Goal: Task Accomplishment & Management: Complete application form

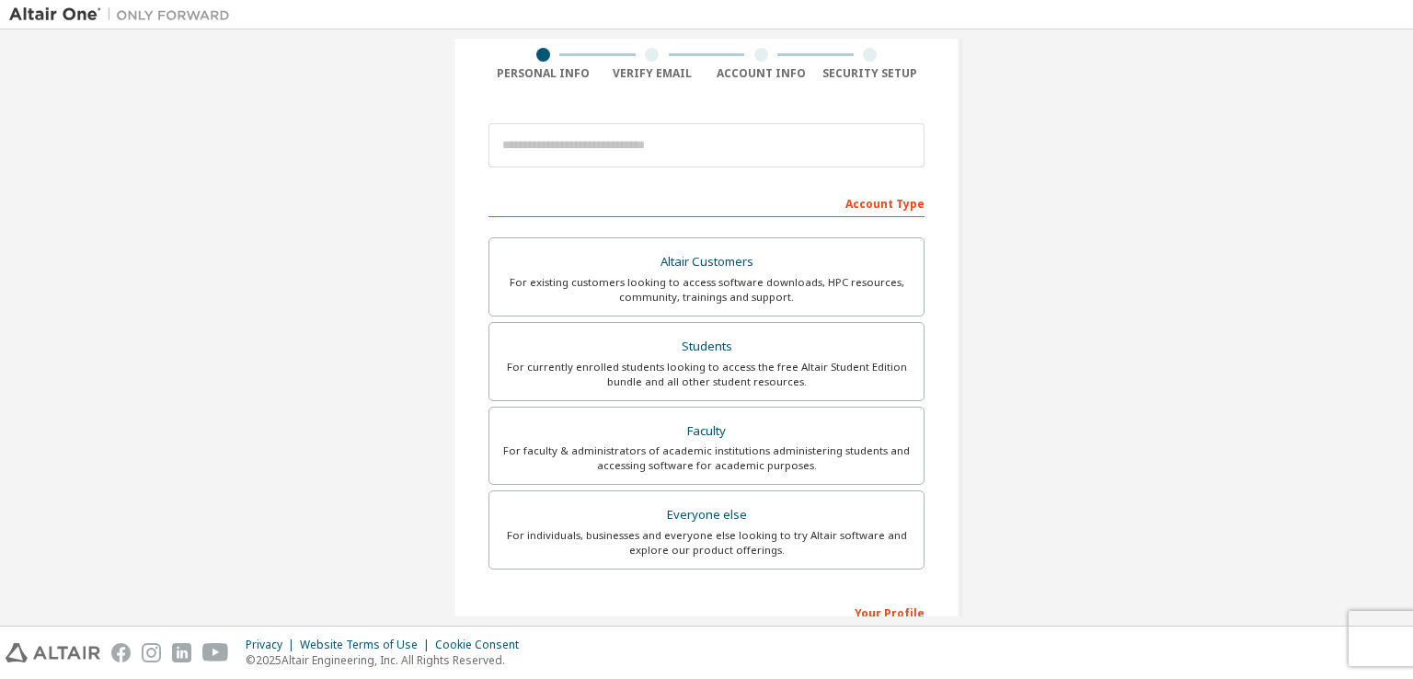
scroll to position [156, 0]
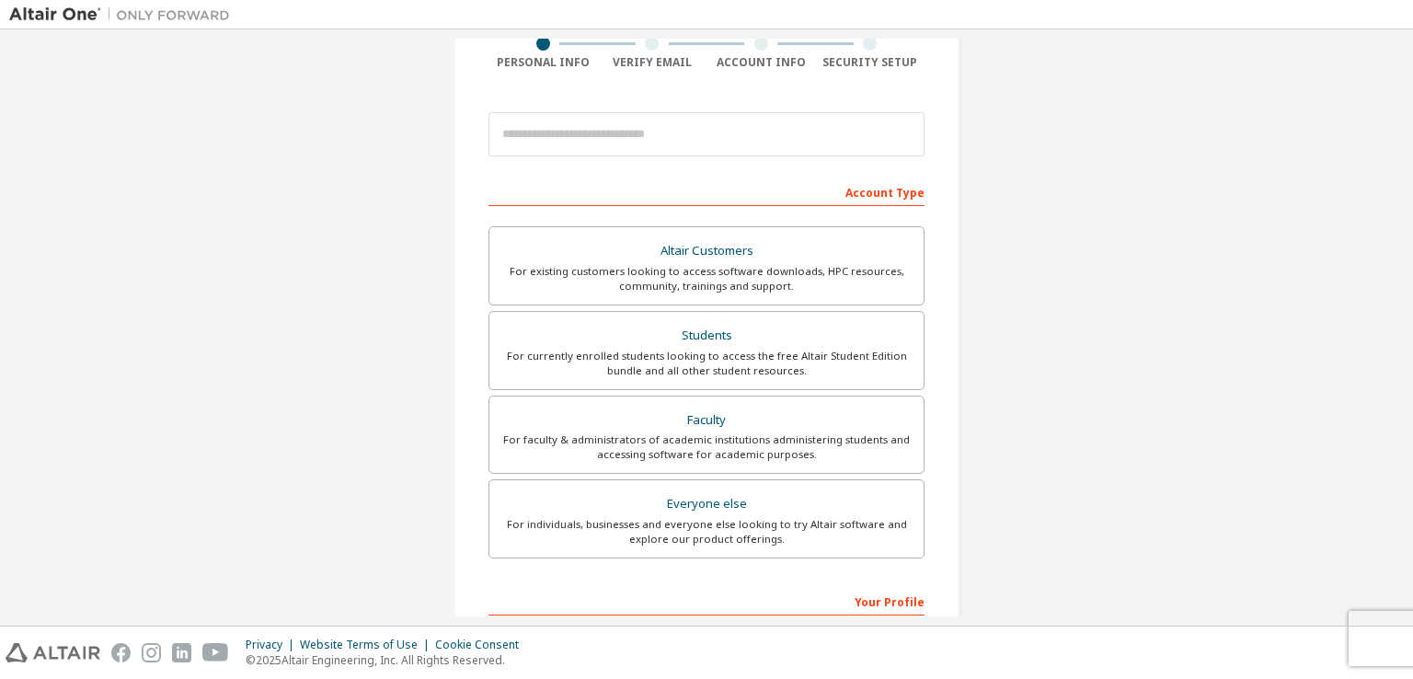
drag, startPoint x: 1136, startPoint y: 346, endPoint x: 1132, endPoint y: 386, distance: 39.8
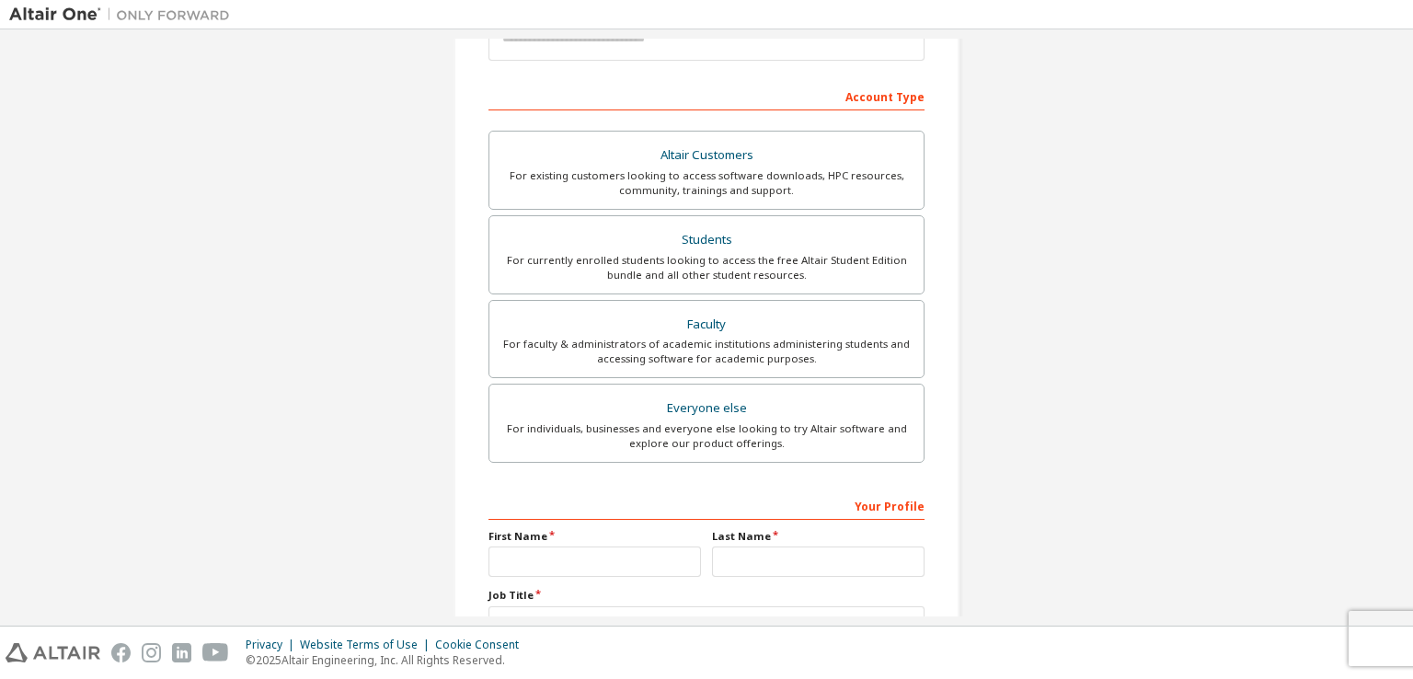
scroll to position [393, 0]
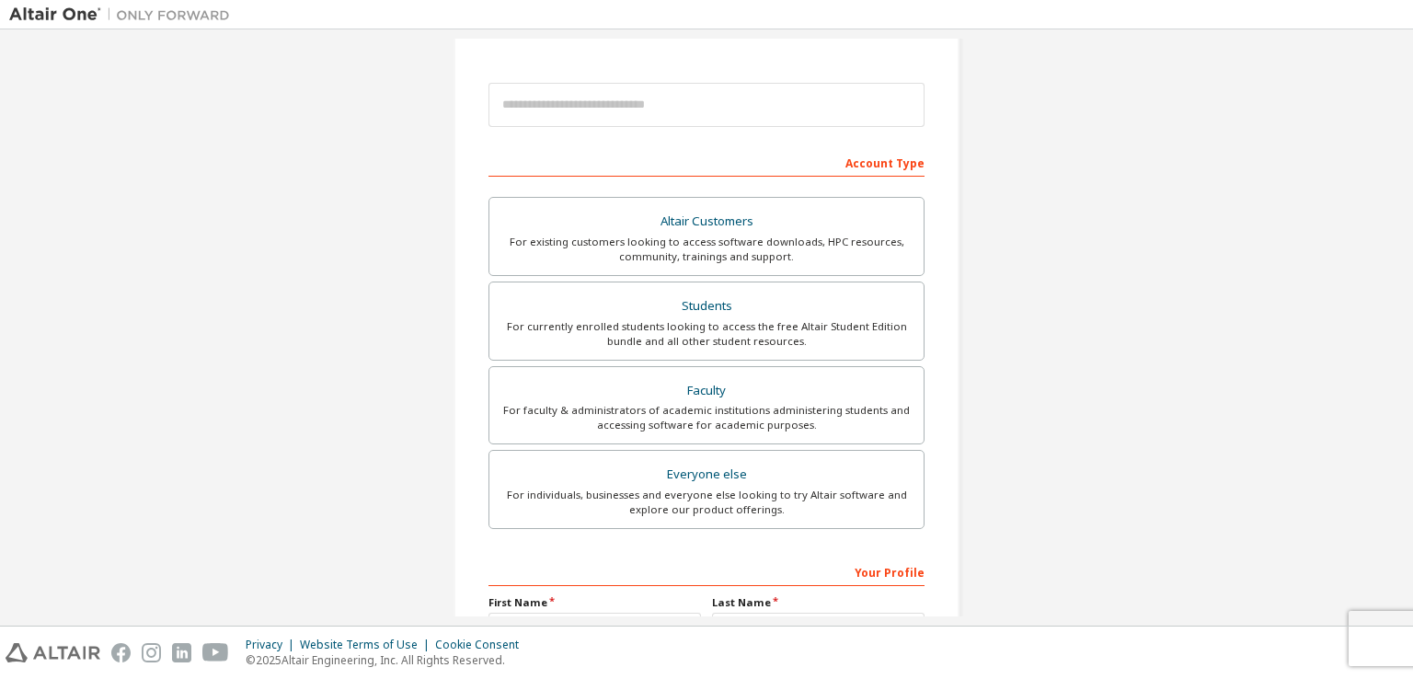
drag, startPoint x: 1067, startPoint y: 244, endPoint x: 1045, endPoint y: 311, distance: 70.7
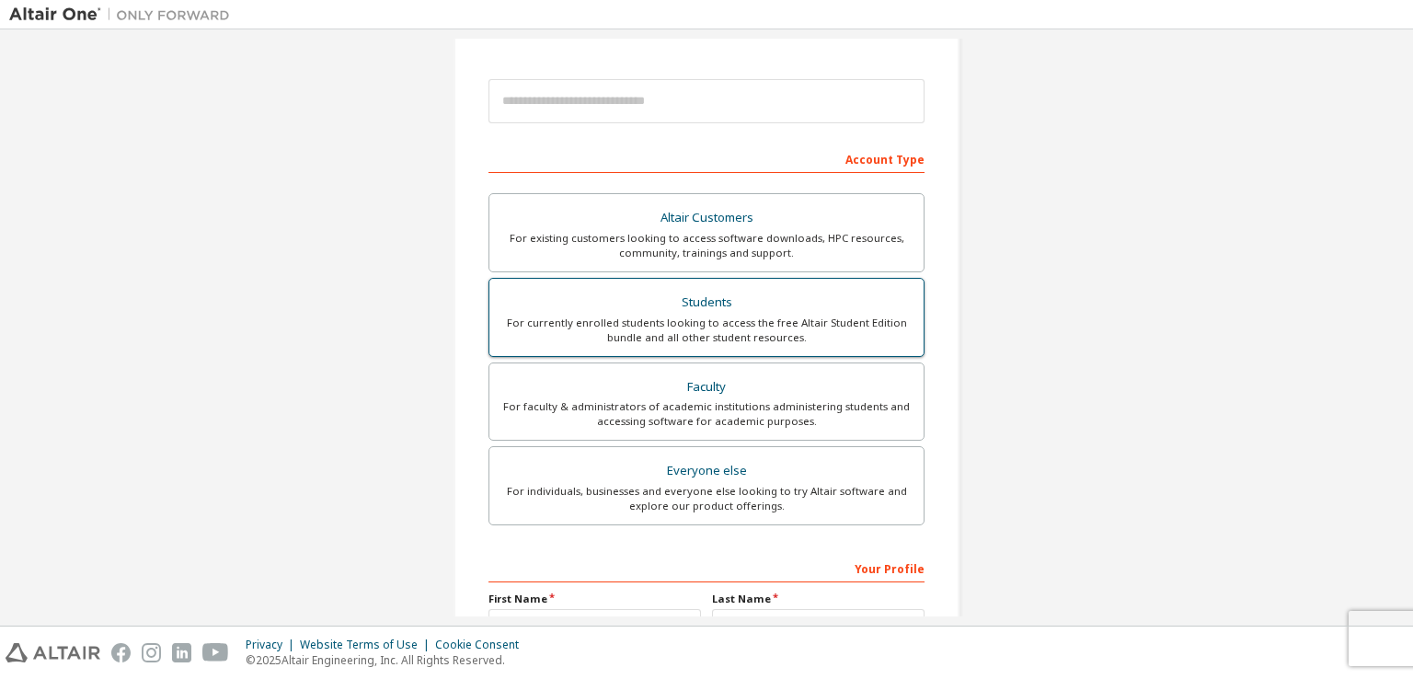
click at [775, 328] on div "For currently enrolled students looking to access the free Altair Student Editi…" at bounding box center [707, 330] width 412 height 29
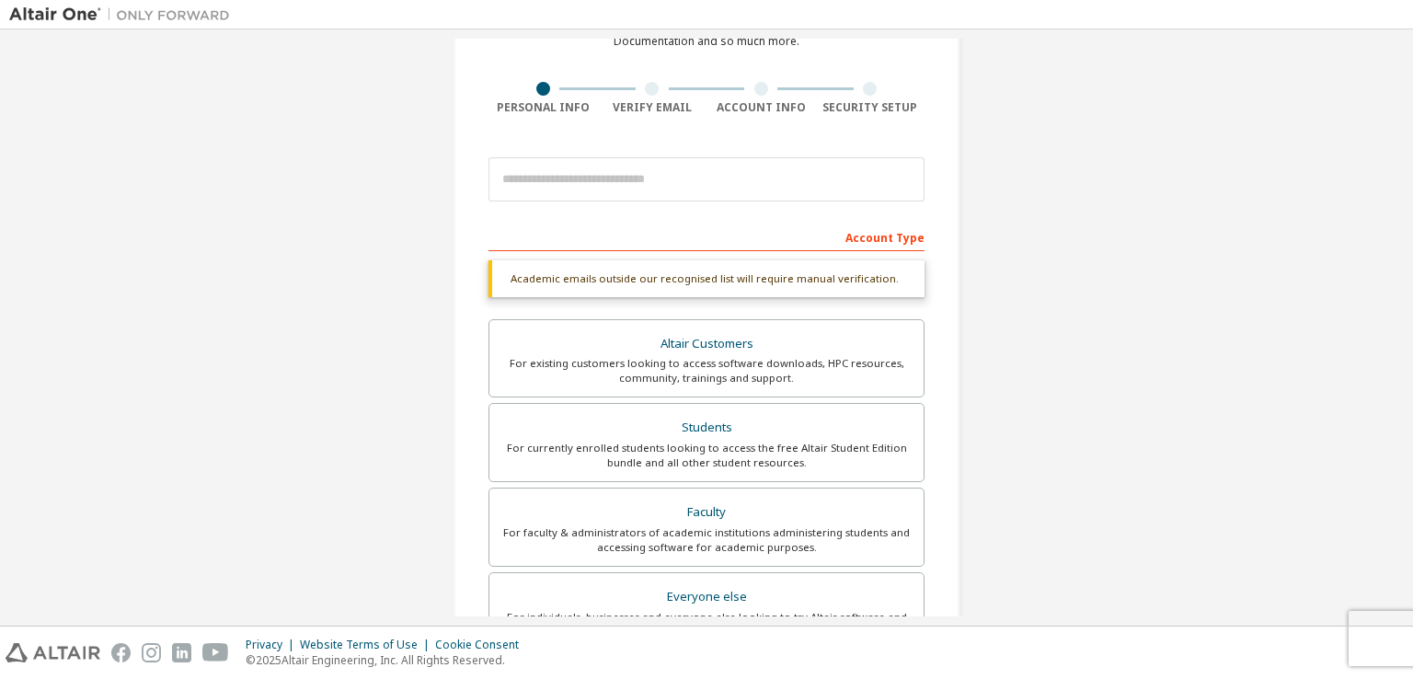
scroll to position [49, 0]
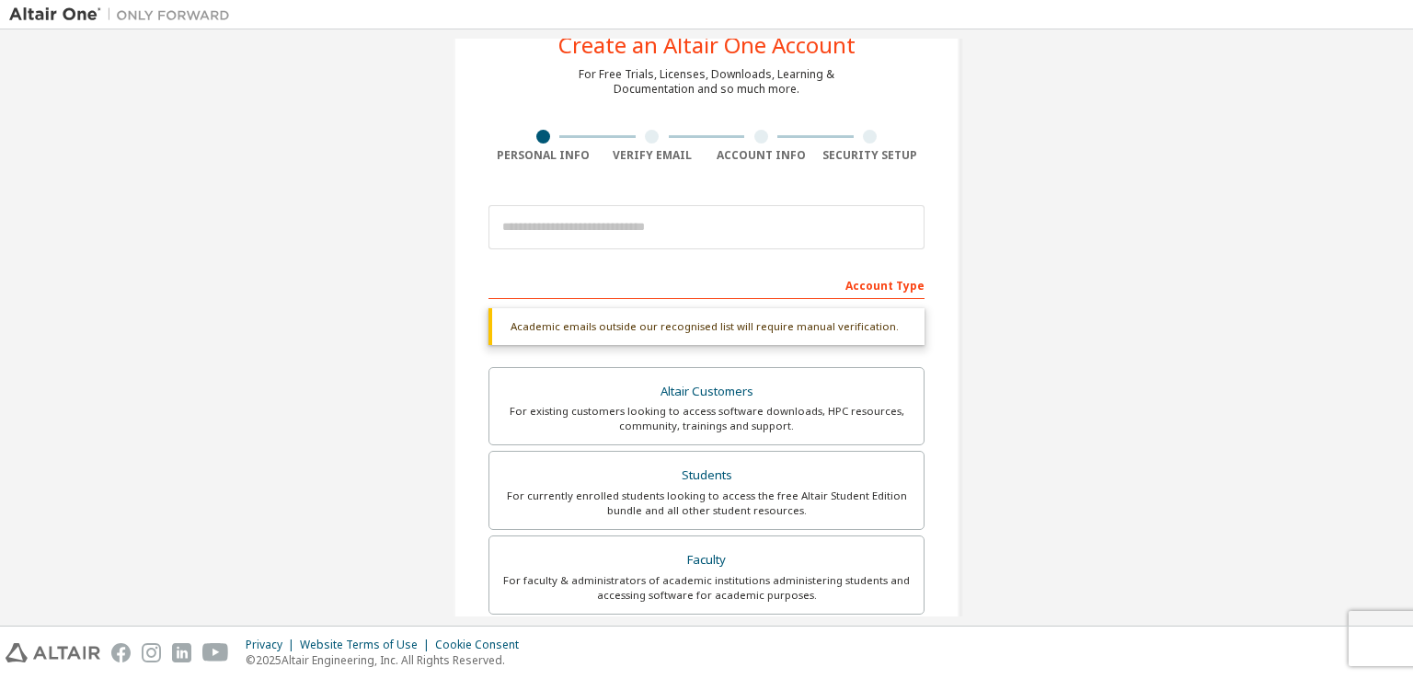
drag, startPoint x: 1243, startPoint y: 402, endPoint x: 1176, endPoint y: 319, distance: 106.6
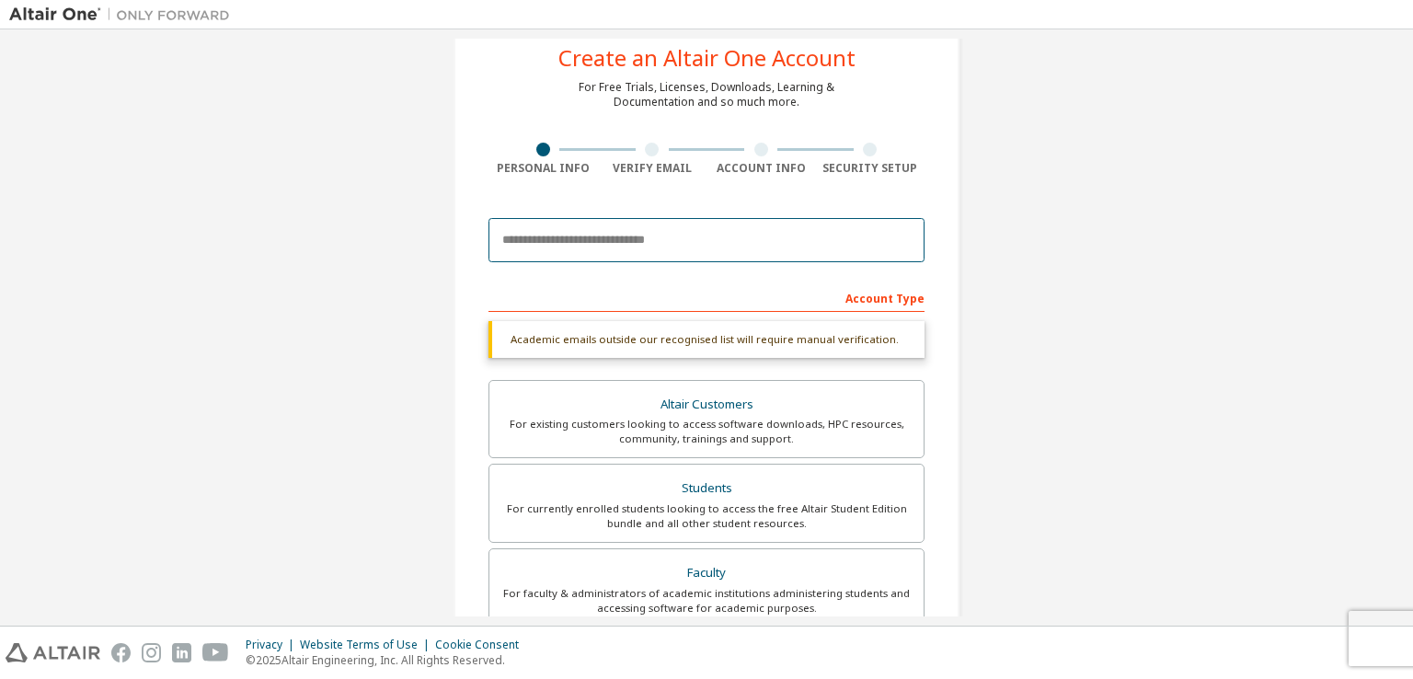
click at [585, 245] on input "email" at bounding box center [707, 240] width 436 height 44
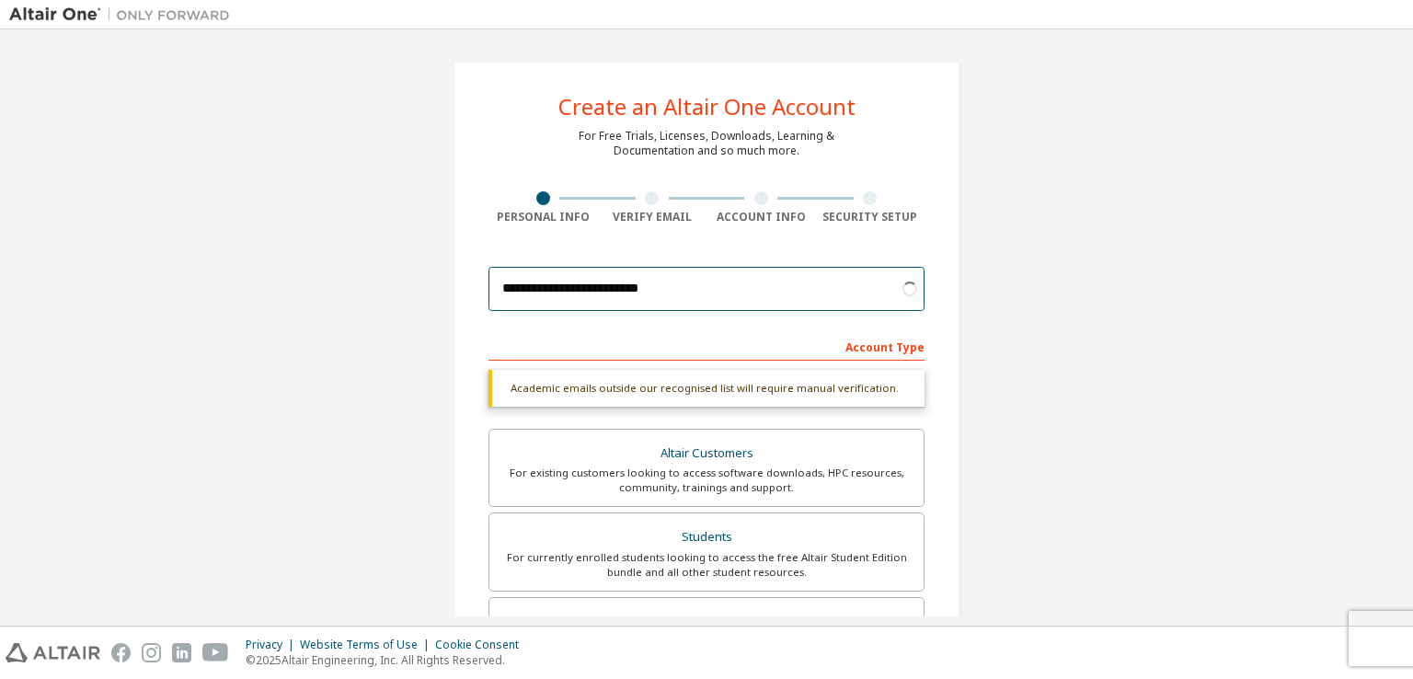
scroll to position [0, 0]
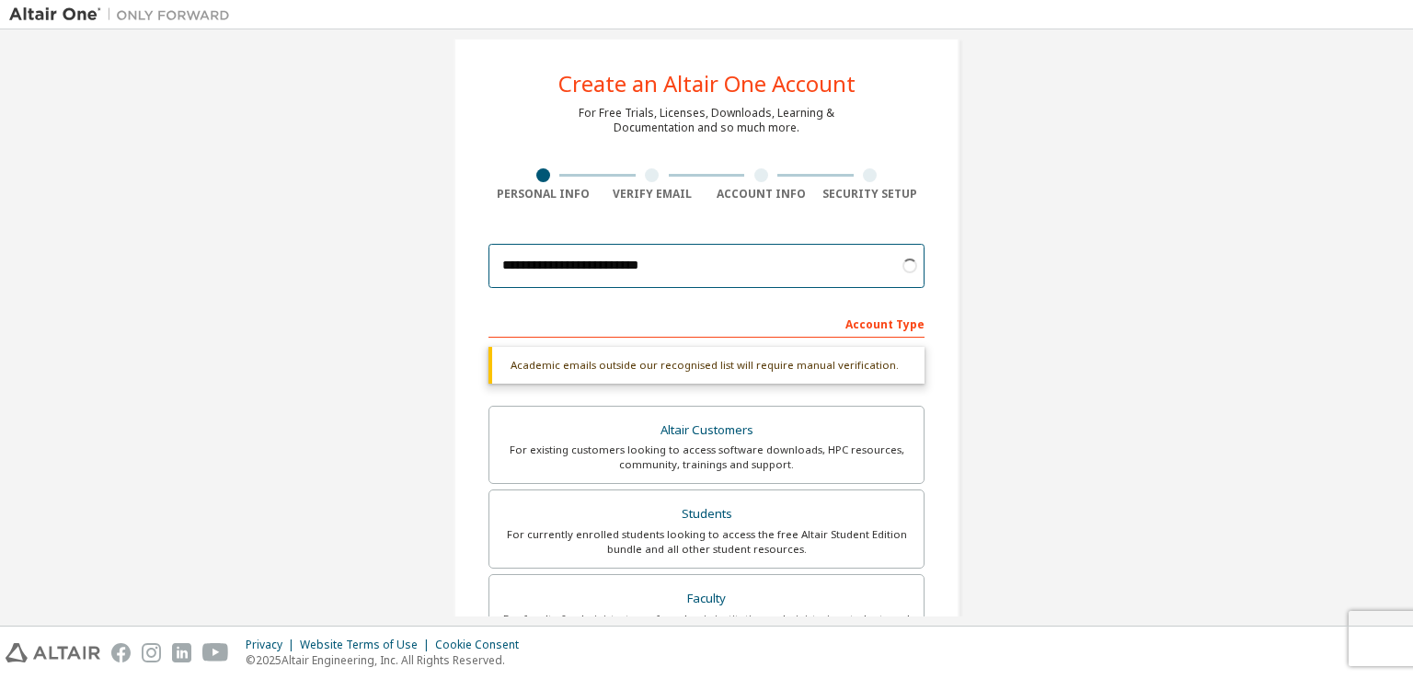
type input "**********"
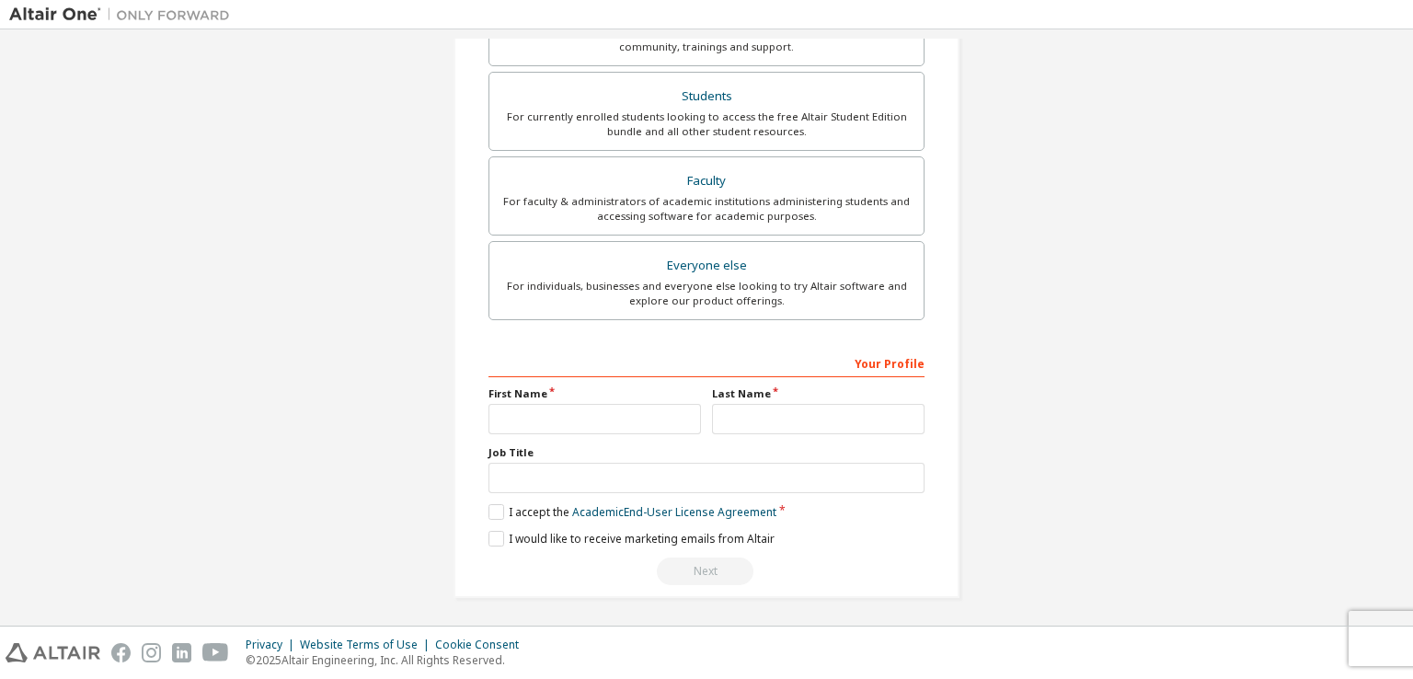
drag, startPoint x: 990, startPoint y: 229, endPoint x: 997, endPoint y: 332, distance: 103.3
click at [609, 407] on input "text" at bounding box center [595, 419] width 213 height 30
type input "*"
type input "******"
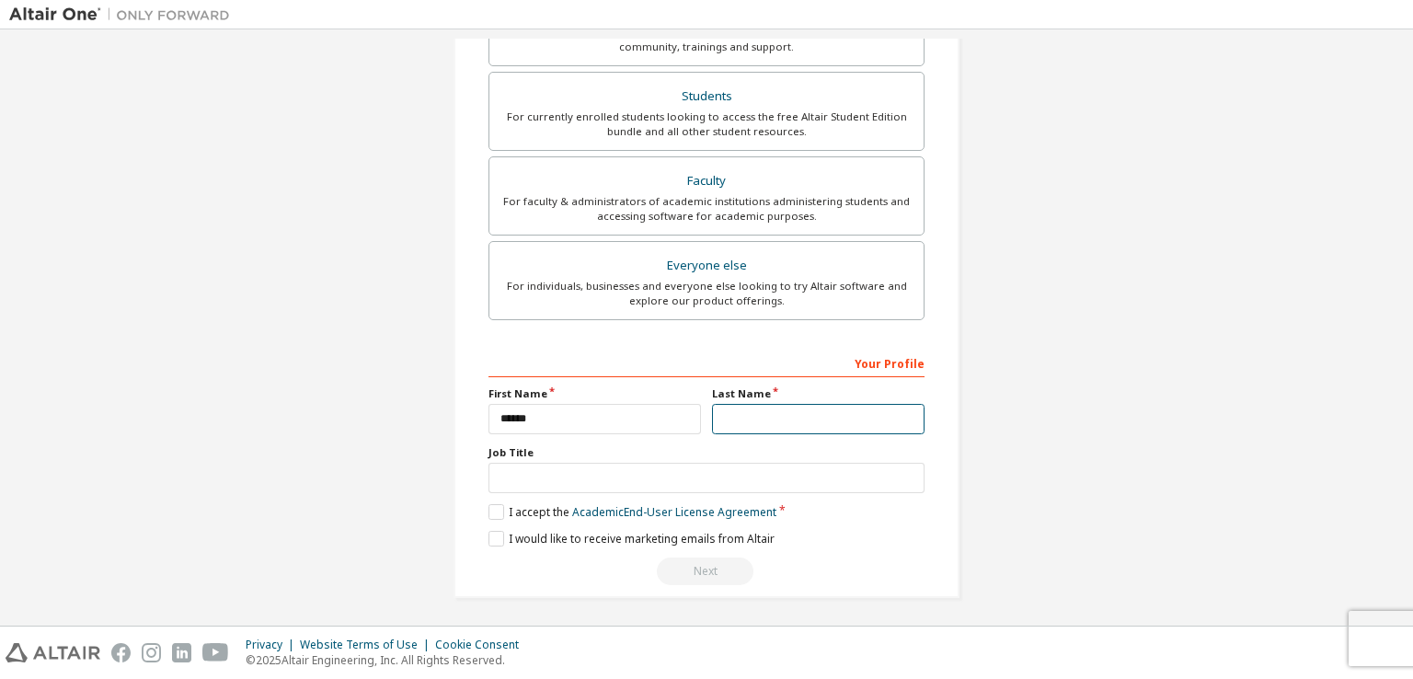
click at [823, 419] on input "text" at bounding box center [818, 419] width 213 height 30
type input "*****"
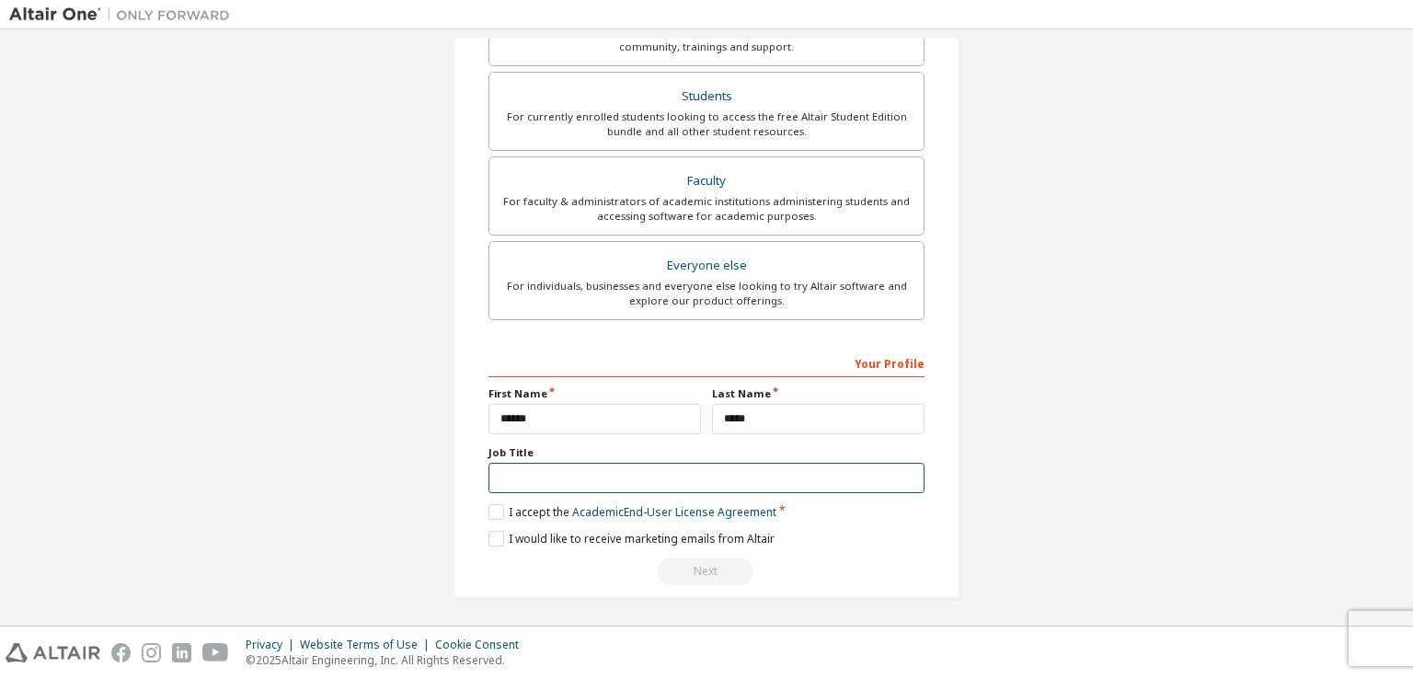
click at [582, 463] on input "text" at bounding box center [707, 478] width 436 height 30
type input "*******"
click at [493, 511] on label "I accept the Academic End-User License Agreement" at bounding box center [633, 512] width 288 height 16
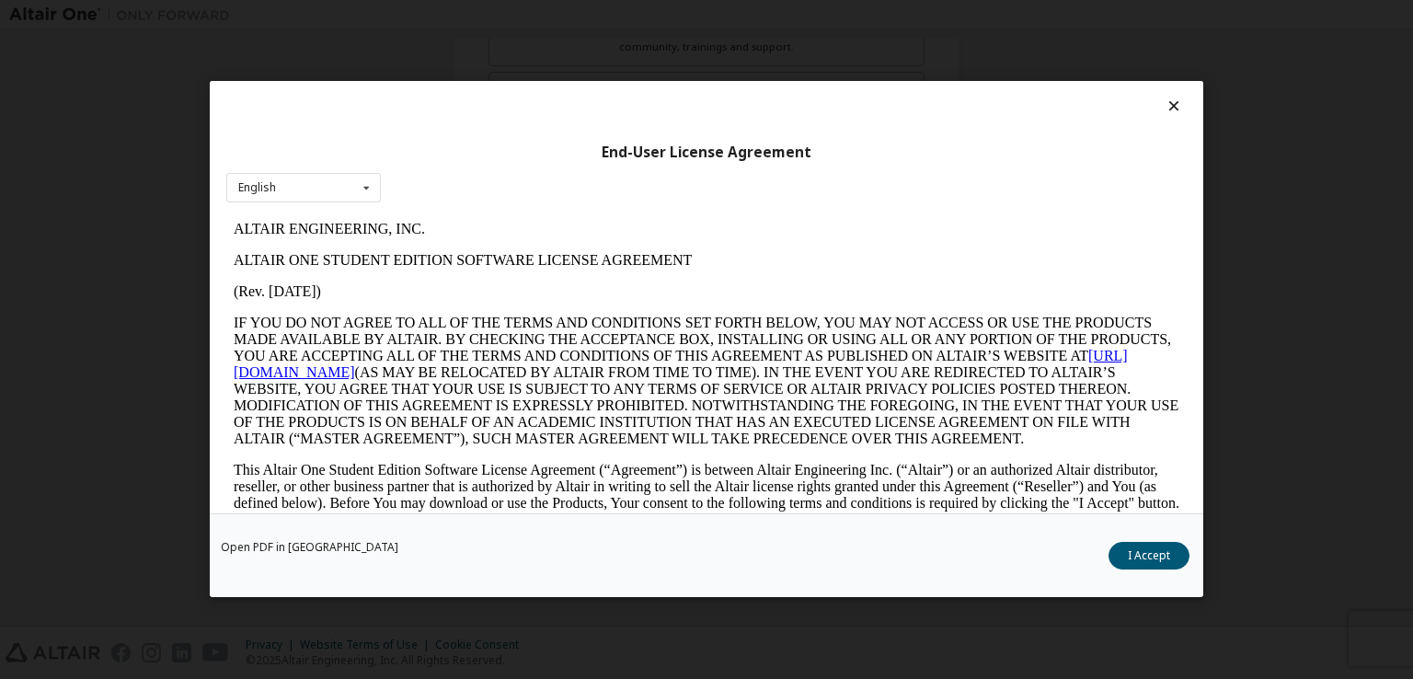
scroll to position [0, 0]
click at [1137, 562] on button "I Accept" at bounding box center [1149, 557] width 81 height 28
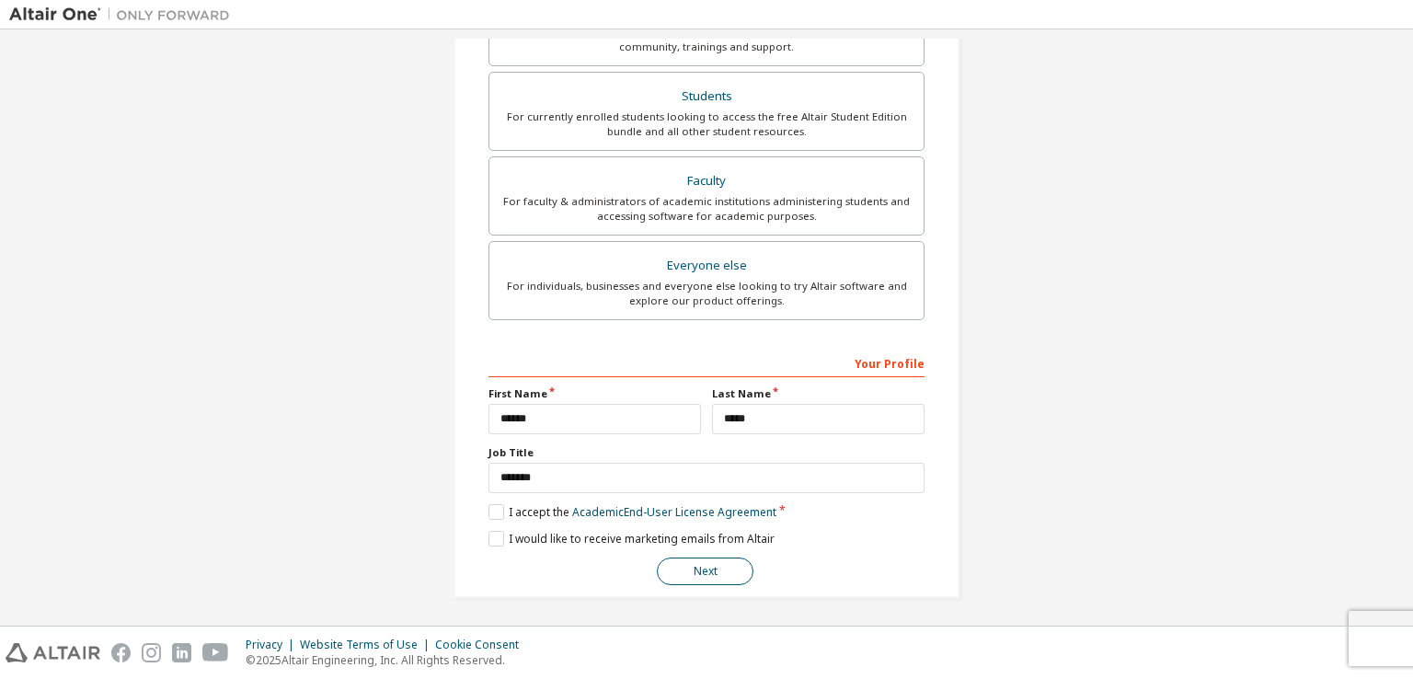
click at [702, 567] on button "Next" at bounding box center [705, 572] width 97 height 28
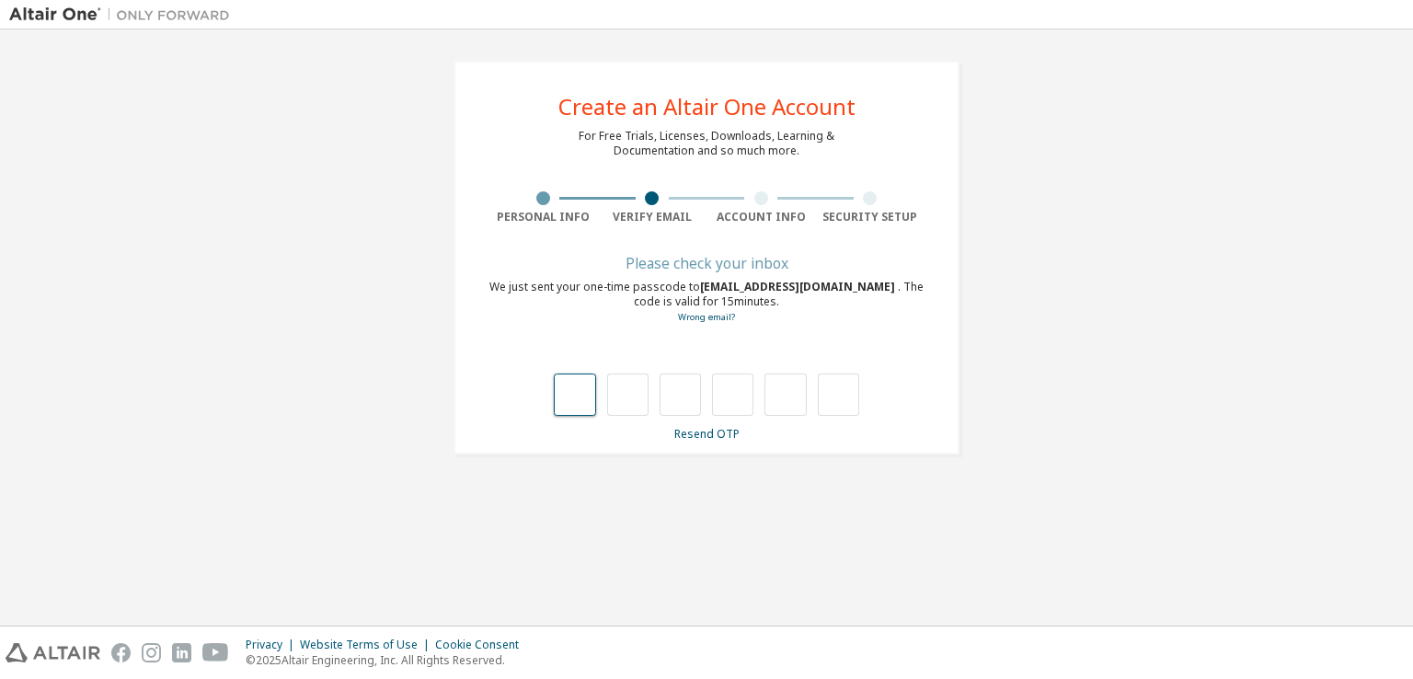
type input "*"
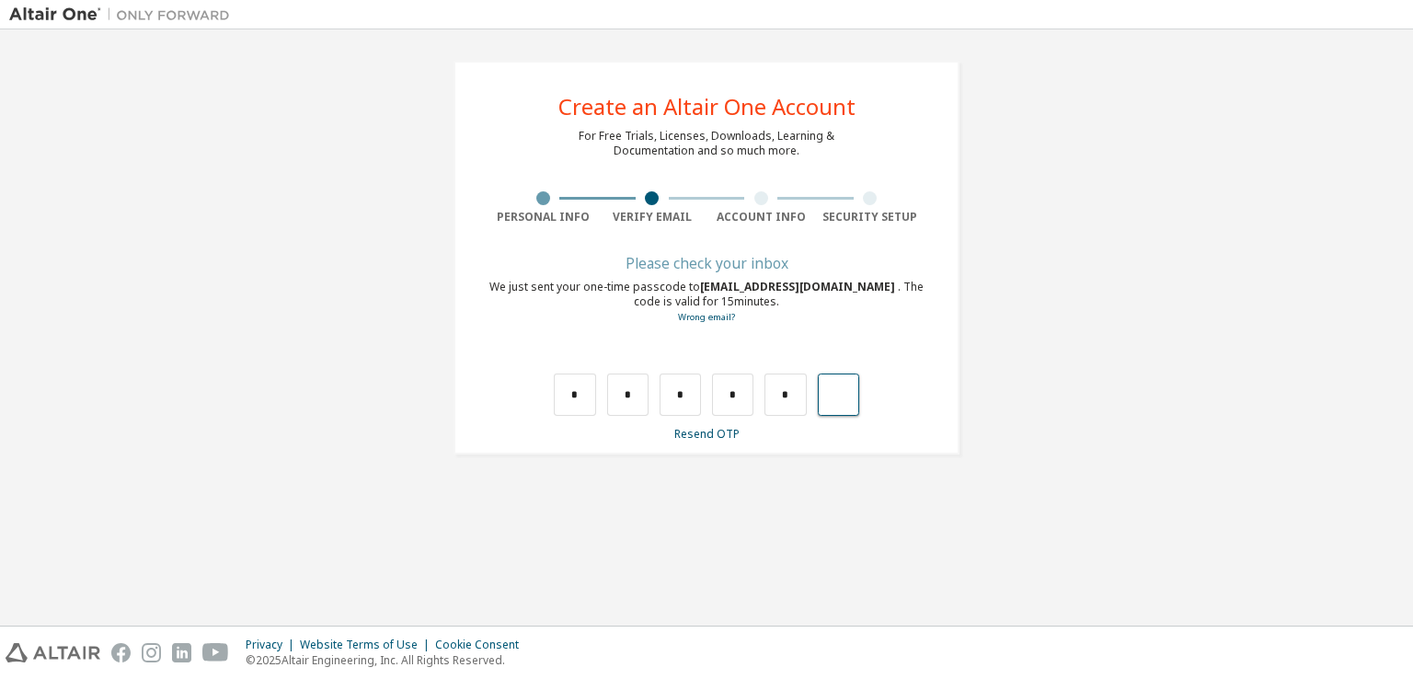
type input "*"
